Goal: Task Accomplishment & Management: Manage account settings

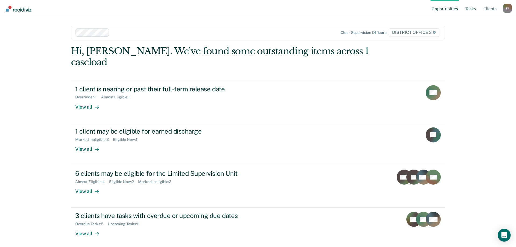
click at [469, 9] on link "Tasks" at bounding box center [470, 8] width 13 height 17
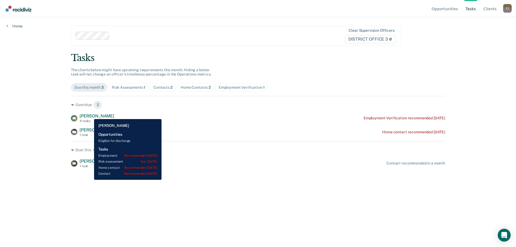
click at [90, 115] on span "[PERSON_NAME]" at bounding box center [97, 115] width 35 height 5
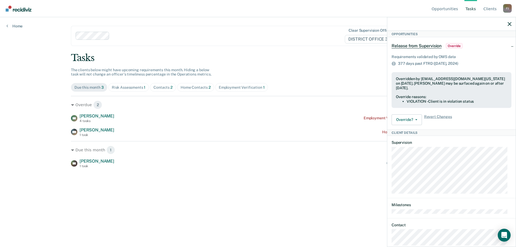
scroll to position [161, 0]
click at [405, 120] on button "Override?" at bounding box center [406, 119] width 30 height 11
click at [457, 126] on div "Requirements validated by OMS data 377 days past FTRD ([DATE]) Overridden by [E…" at bounding box center [451, 88] width 128 height 81
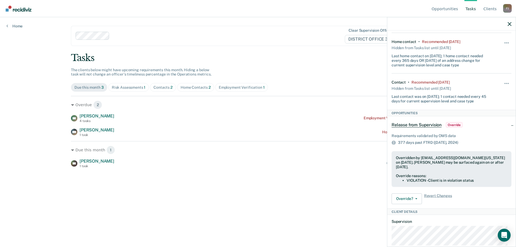
scroll to position [0, 0]
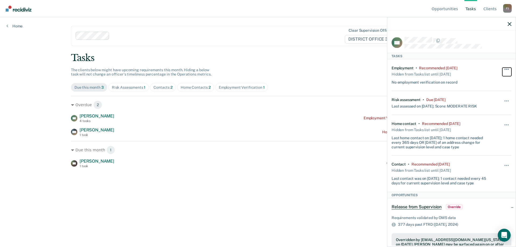
click at [506, 69] on span "button" at bounding box center [506, 69] width 1 height 1
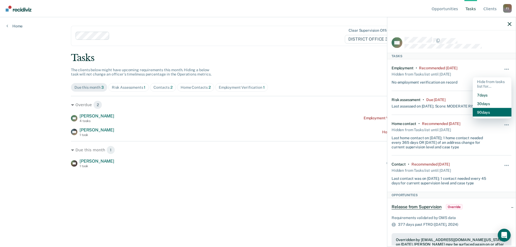
click at [485, 113] on button "90 days" at bounding box center [492, 112] width 39 height 9
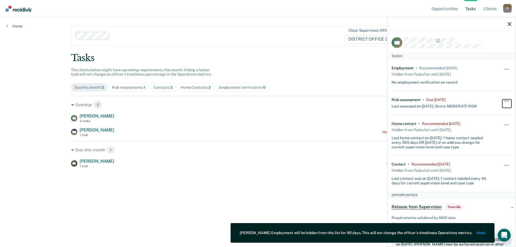
click at [503, 102] on button "button" at bounding box center [506, 103] width 9 height 9
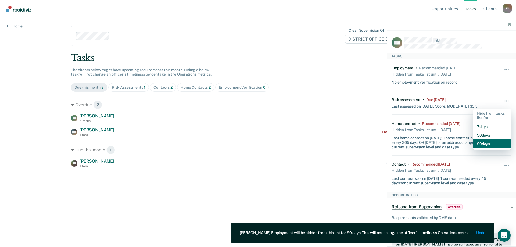
click at [483, 142] on button "90 days" at bounding box center [492, 143] width 39 height 9
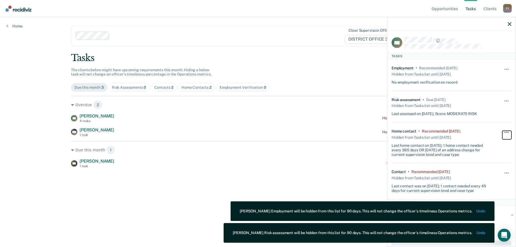
click at [506, 132] on span "button" at bounding box center [506, 132] width 1 height 1
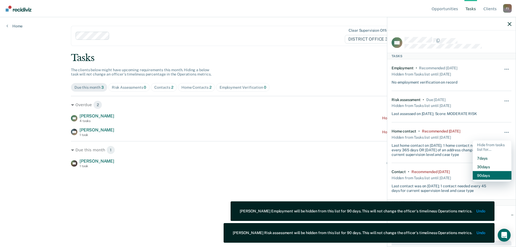
click at [488, 174] on button "90 days" at bounding box center [492, 175] width 39 height 9
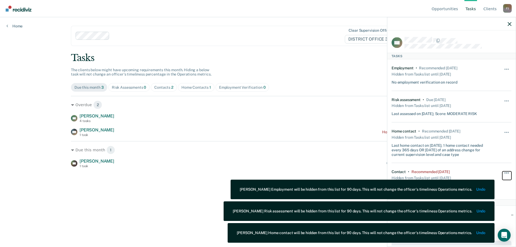
click at [503, 171] on button "button" at bounding box center [506, 175] width 9 height 9
click at [500, 214] on button "90 days" at bounding box center [492, 215] width 39 height 9
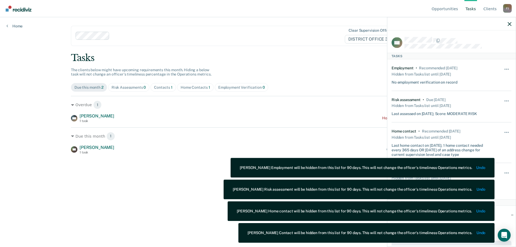
click at [314, 60] on div "Tasks" at bounding box center [258, 57] width 374 height 11
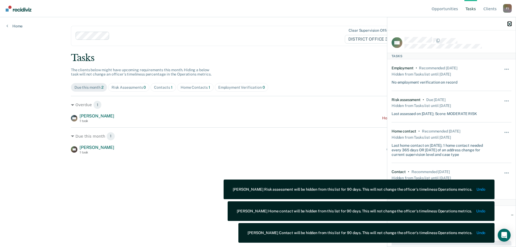
click at [509, 23] on icon "button" at bounding box center [509, 24] width 4 height 4
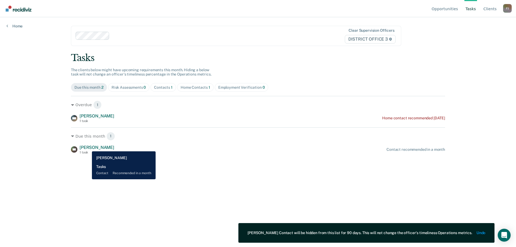
click at [88, 147] on span "[PERSON_NAME]" at bounding box center [97, 147] width 35 height 5
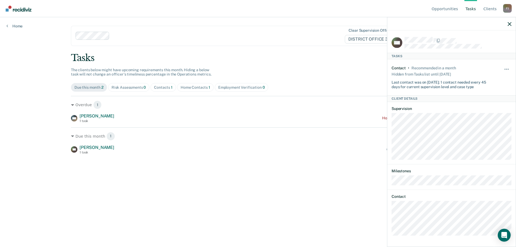
click at [505, 23] on div at bounding box center [451, 23] width 128 height 13
click at [512, 23] on div at bounding box center [451, 23] width 128 height 13
click at [509, 24] on icon "button" at bounding box center [509, 24] width 4 height 4
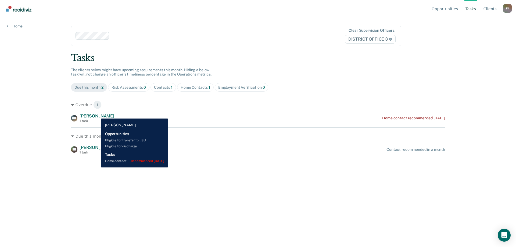
click at [97, 114] on span "[PERSON_NAME]" at bounding box center [97, 115] width 35 height 5
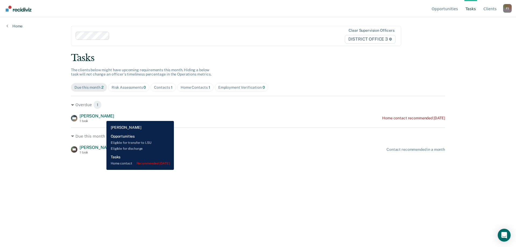
click at [102, 117] on span "[PERSON_NAME]" at bounding box center [97, 115] width 35 height 5
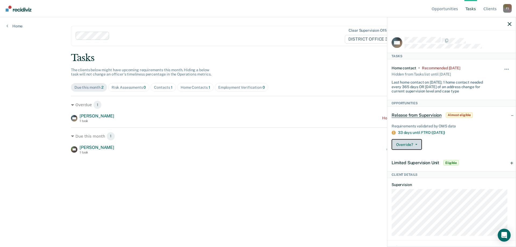
click at [411, 146] on button "Override?" at bounding box center [406, 144] width 30 height 11
click at [421, 166] on button "[PERSON_NAME]" at bounding box center [417, 166] width 52 height 9
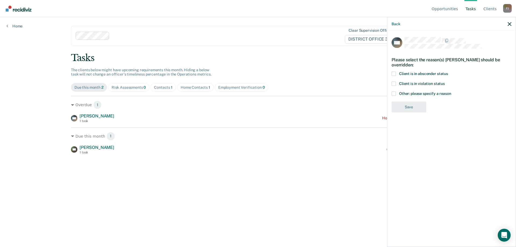
click at [395, 84] on span at bounding box center [393, 83] width 4 height 4
click at [445, 81] on input "Client is in violation status" at bounding box center [445, 81] width 0 height 0
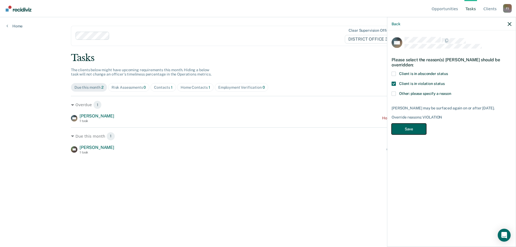
click at [412, 134] on button "Save" at bounding box center [408, 129] width 35 height 11
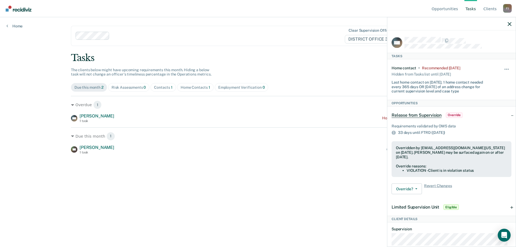
click at [307, 164] on main "Clear supervision officers DISTRICT OFFICE 3 Tasks The clients below might have…" at bounding box center [257, 125] width 387 height 217
click at [508, 25] on icon "button" at bounding box center [509, 24] width 4 height 4
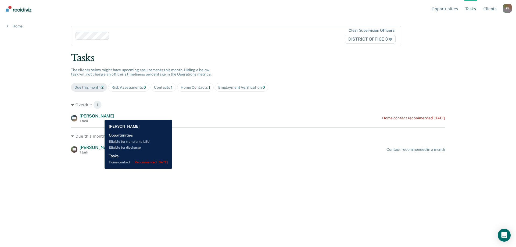
click at [100, 116] on span "[PERSON_NAME]" at bounding box center [97, 115] width 35 height 5
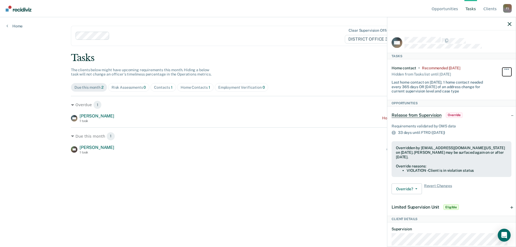
click at [502, 70] on button "button" at bounding box center [506, 71] width 9 height 9
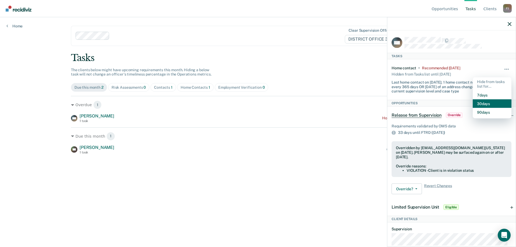
click at [488, 104] on button "30 days" at bounding box center [492, 103] width 39 height 9
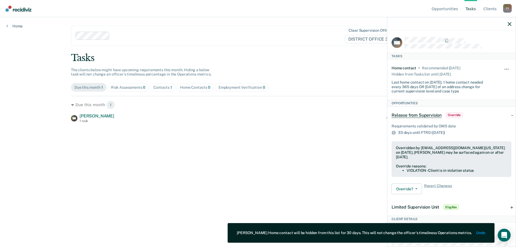
click at [213, 162] on main "Clear supervision officers DISTRICT OFFICE 3 Tasks The clients below might have…" at bounding box center [257, 125] width 387 height 217
click at [506, 26] on div at bounding box center [451, 23] width 128 height 13
click at [509, 26] on icon "button" at bounding box center [509, 24] width 4 height 4
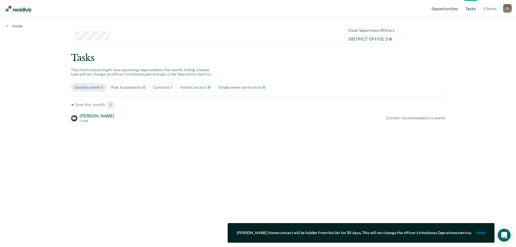
click at [444, 9] on link "Opportunities" at bounding box center [444, 8] width 28 height 17
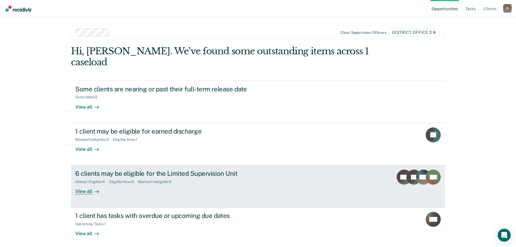
click at [89, 184] on div "View all" at bounding box center [90, 189] width 30 height 10
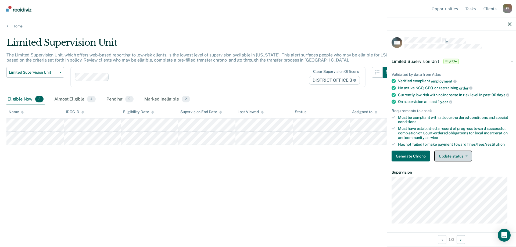
click at [458, 160] on button "Update status" at bounding box center [453, 156] width 38 height 11
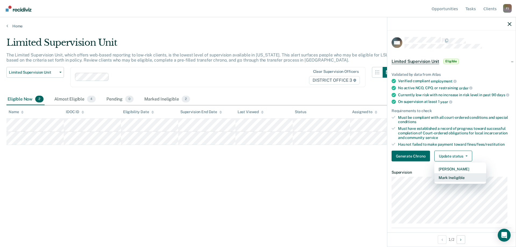
click at [458, 182] on button "Mark Ineligible" at bounding box center [460, 177] width 52 height 9
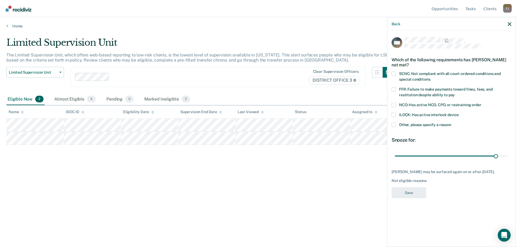
click at [395, 124] on span at bounding box center [393, 125] width 4 height 4
click at [451, 123] on input "Other, please specify a reason" at bounding box center [451, 123] width 0 height 0
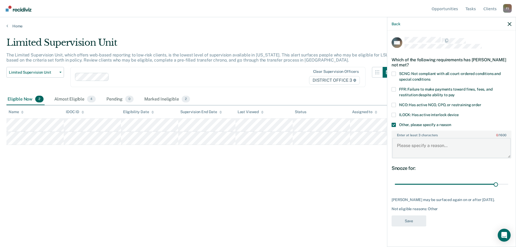
click at [435, 152] on textarea "Enter at least 3 characters 0 / 1600" at bounding box center [451, 148] width 119 height 20
type textarea "Violation Status"
drag, startPoint x: 494, startPoint y: 182, endPoint x: 512, endPoint y: 184, distance: 17.5
type input "33"
click at [508, 184] on input "range" at bounding box center [451, 183] width 113 height 9
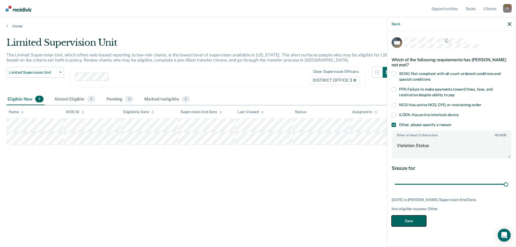
click at [418, 220] on button "Save" at bounding box center [408, 220] width 35 height 11
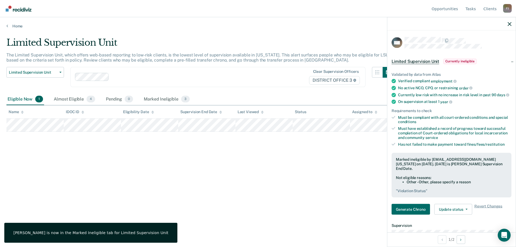
click at [317, 165] on div "Limited Supervision Unit The Limited Supervision Unit, which offers web-based r…" at bounding box center [257, 122] width 503 height 170
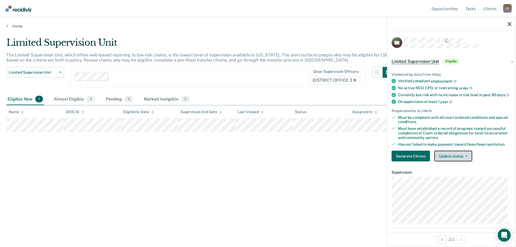
click at [457, 161] on button "Update status" at bounding box center [453, 156] width 38 height 11
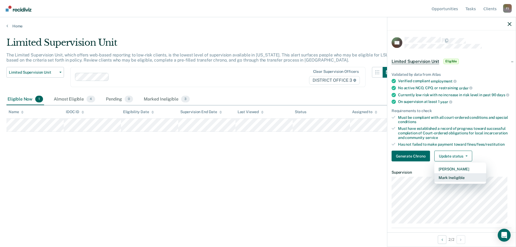
click at [457, 179] on button "Mark Ineligible" at bounding box center [460, 177] width 52 height 9
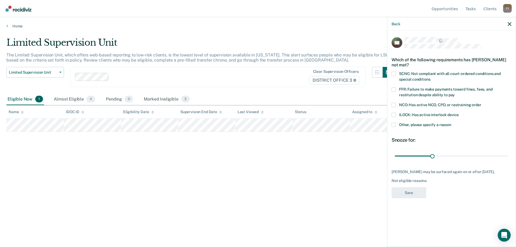
click at [395, 73] on span at bounding box center [393, 73] width 4 height 4
click at [430, 77] on input "SCNC: Not compliant with all court-ordered conditions and special conditions" at bounding box center [430, 77] width 0 height 0
click at [418, 192] on button "Save" at bounding box center [408, 192] width 35 height 11
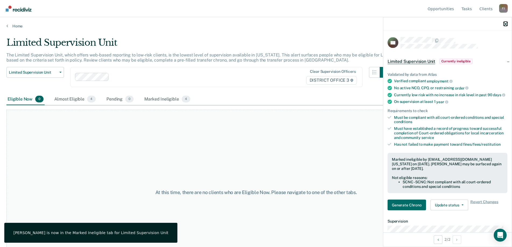
click at [506, 25] on icon "button" at bounding box center [505, 24] width 4 height 4
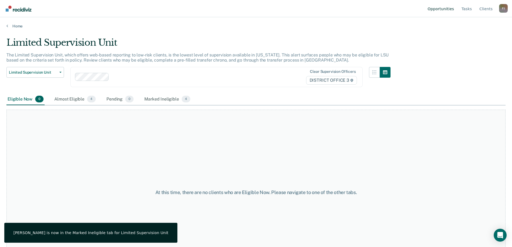
click at [450, 6] on link "Opportunities" at bounding box center [440, 8] width 28 height 17
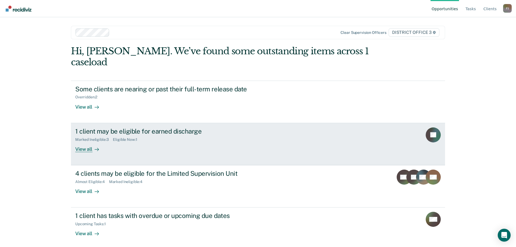
click at [84, 142] on div "View all" at bounding box center [90, 147] width 30 height 10
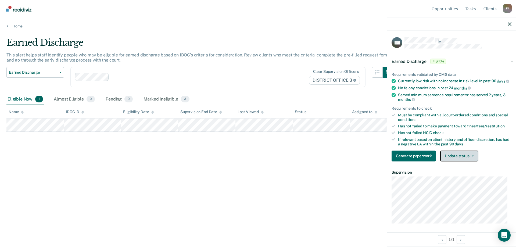
click at [462, 160] on button "Update status" at bounding box center [459, 155] width 38 height 11
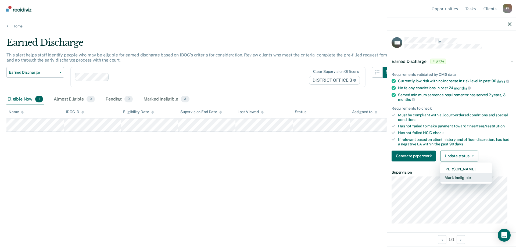
click at [462, 180] on button "Mark Ineligible" at bounding box center [466, 177] width 52 height 9
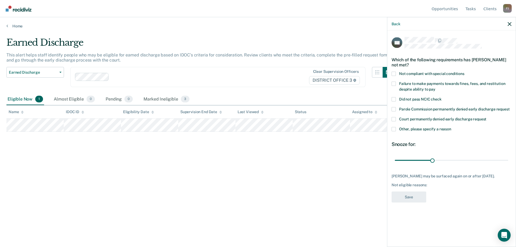
click at [396, 73] on label "Not compliant with special conditions" at bounding box center [451, 74] width 120 height 6
click at [464, 71] on input "Not compliant with special conditions" at bounding box center [464, 71] width 0 height 0
drag, startPoint x: 433, startPoint y: 158, endPoint x: 516, endPoint y: 161, distance: 82.6
type input "90"
click at [508, 161] on input "range" at bounding box center [451, 160] width 113 height 9
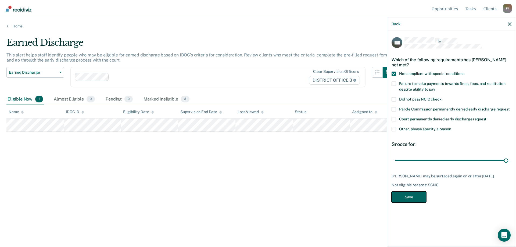
click at [408, 196] on button "Save" at bounding box center [408, 196] width 35 height 11
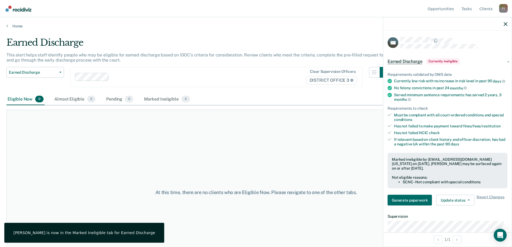
click at [325, 141] on div "At this time, there are no clients who are Eligible Now. Please navigate to one…" at bounding box center [255, 192] width 499 height 165
click at [504, 24] on icon "button" at bounding box center [505, 24] width 4 height 4
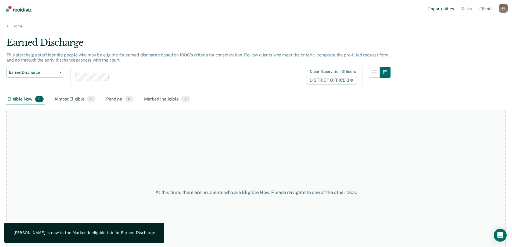
click at [448, 9] on link "Opportunities" at bounding box center [440, 8] width 28 height 17
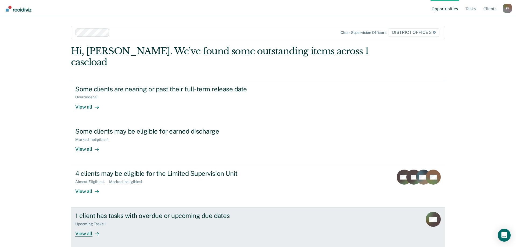
click at [84, 226] on div "View all" at bounding box center [90, 231] width 30 height 10
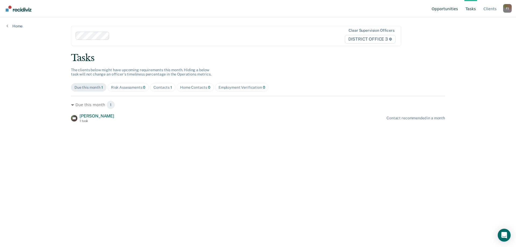
click at [456, 10] on link "Opportunities" at bounding box center [444, 8] width 28 height 17
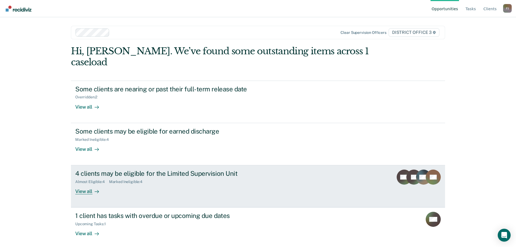
click at [85, 184] on div "View all" at bounding box center [90, 189] width 30 height 10
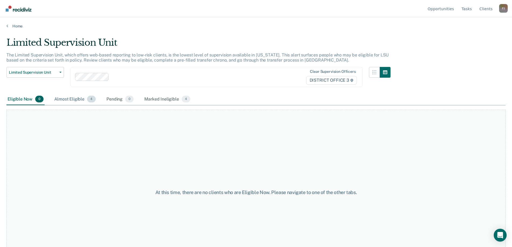
click at [78, 103] on div "Almost Eligible 4" at bounding box center [75, 99] width 44 height 12
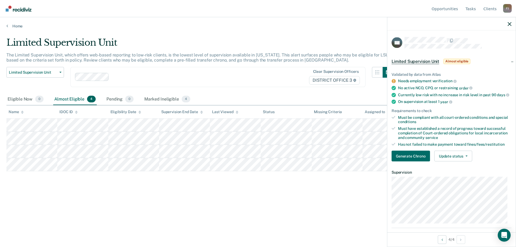
click at [71, 194] on div "Limited Supervision Unit The Limited Supervision Unit, which offers web-based r…" at bounding box center [257, 122] width 503 height 170
click at [152, 101] on div "Marked Ineligible 4" at bounding box center [167, 99] width 48 height 12
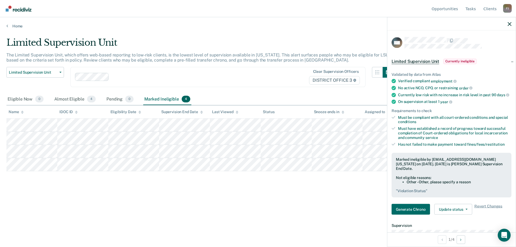
click at [176, 226] on main "Limited Supervision Unit The Limited Supervision Unit, which offers web-based r…" at bounding box center [258, 136] width 516 height 217
click at [76, 96] on div "Almost Eligible 4" at bounding box center [75, 99] width 44 height 12
click at [509, 25] on icon "button" at bounding box center [509, 24] width 4 height 4
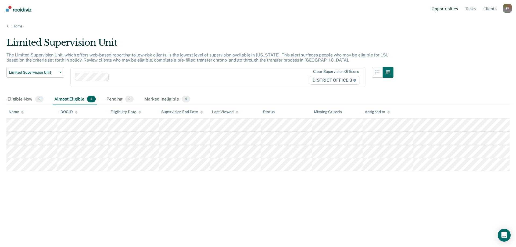
click at [444, 12] on link "Opportunities" at bounding box center [444, 8] width 28 height 17
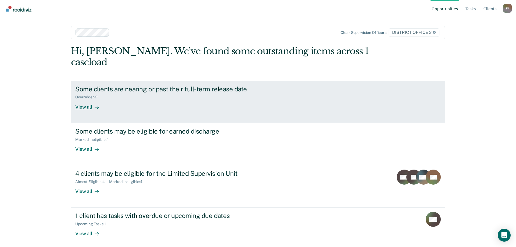
click at [91, 99] on div "View all" at bounding box center [90, 104] width 30 height 10
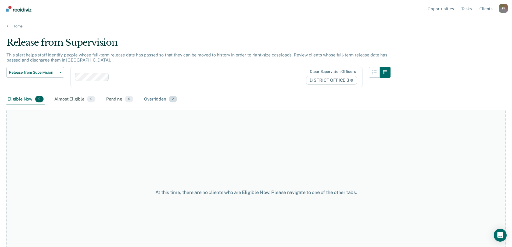
click at [164, 98] on div "Overridden 2" at bounding box center [160, 99] width 35 height 12
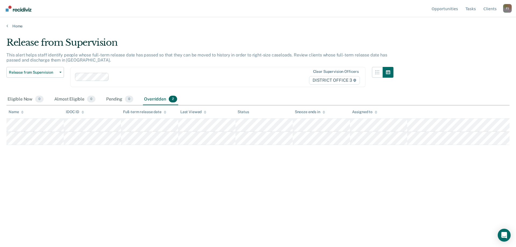
click at [17, 11] on img "Go to Recidiviz Home" at bounding box center [19, 9] width 26 height 6
